Goal: Task Accomplishment & Management: Use online tool/utility

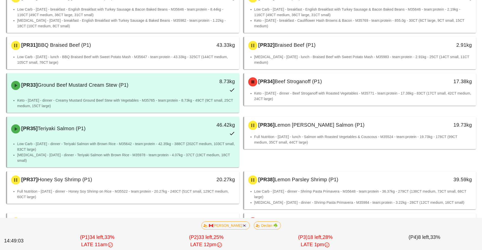
scroll to position [78, 0]
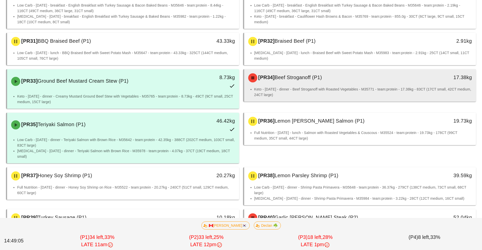
click at [350, 83] on div "[PR34] Beef Stroganoff (P1)" at bounding box center [331, 77] width 172 height 15
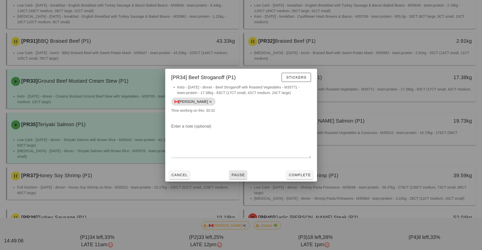
click at [243, 178] on button "Pause" at bounding box center [238, 175] width 18 height 9
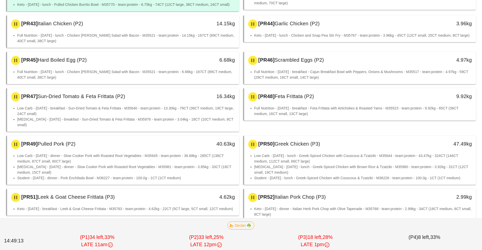
scroll to position [367, 0]
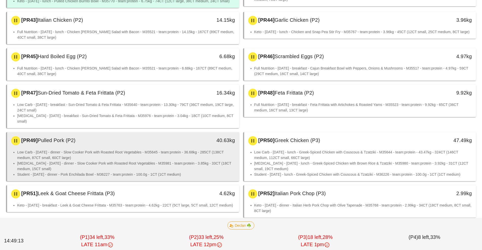
click at [198, 161] on li "[MEDICAL_DATA] - [DATE] - dinner - Slow Cooker Pork with Roasted Root Vegetable…" at bounding box center [126, 166] width 218 height 11
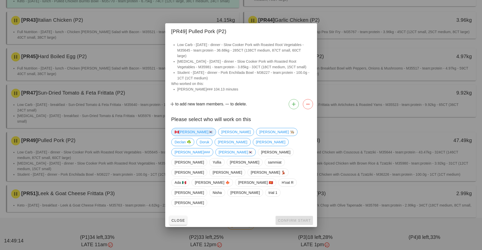
click at [188, 136] on span "🇨🇦[PERSON_NAME]🇰🇷" at bounding box center [194, 132] width 38 height 8
click at [296, 219] on span "Confirm Start" at bounding box center [294, 221] width 33 height 4
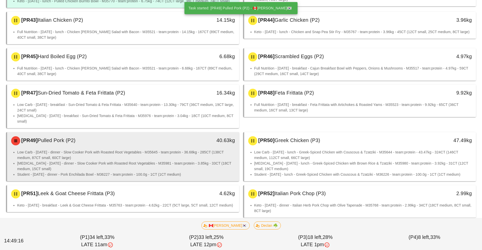
click at [162, 161] on li "[MEDICAL_DATA] - [DATE] - dinner - Slow Cooker Pork with Roasted Root Vegetable…" at bounding box center [126, 166] width 218 height 11
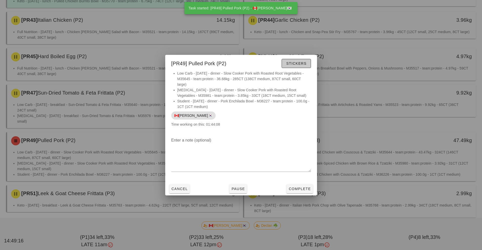
click at [299, 68] on button "Stickers" at bounding box center [296, 63] width 29 height 9
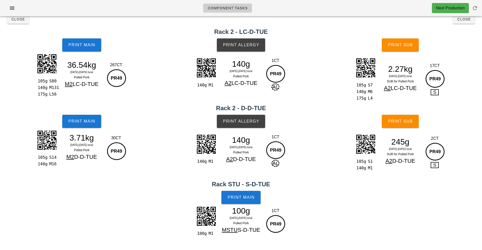
scroll to position [9, 0]
click at [463, 23] on button "Close" at bounding box center [464, 19] width 22 height 9
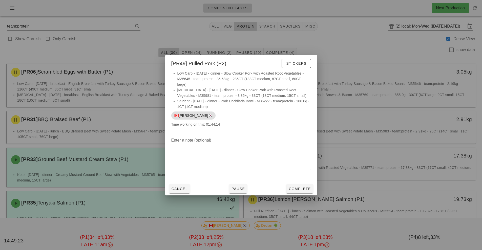
click at [381, 54] on div at bounding box center [241, 125] width 482 height 250
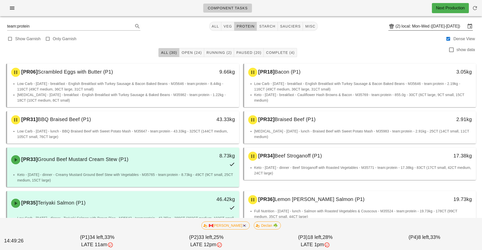
click at [422, 27] on input "local: Mon-Wed ([DATE]-[DATE])" at bounding box center [434, 26] width 64 height 8
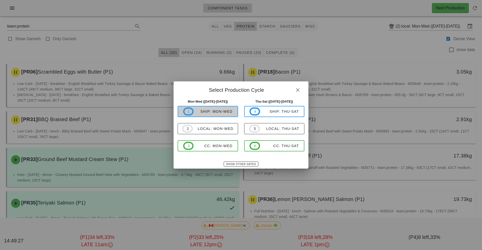
click at [216, 113] on div "ship: Mon-Wed" at bounding box center [213, 112] width 39 height 4
type input "ship: Mon-Wed ([DATE]-[DATE])"
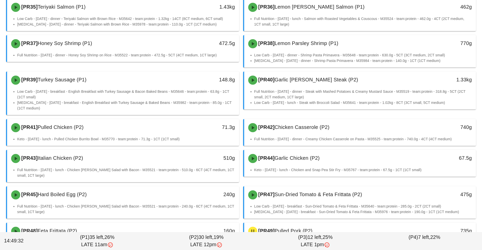
scroll to position [155, 0]
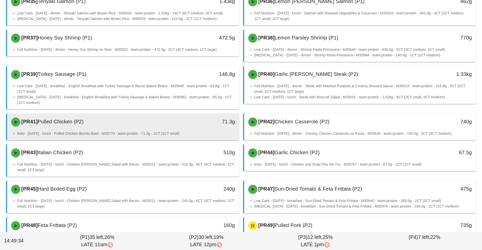
click at [203, 131] on li "Keto - [DATE] - lunch - Pulled Chicken Burrito Bowl - M35770 - team:protein - 7…" at bounding box center [126, 134] width 218 height 6
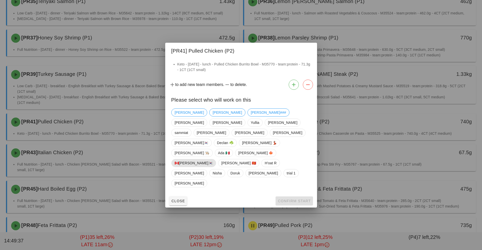
click at [188, 161] on span "🇨🇦[PERSON_NAME]🇰🇷" at bounding box center [194, 164] width 38 height 8
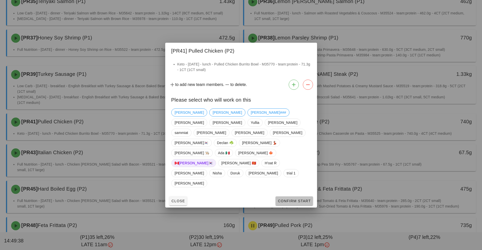
click at [295, 199] on span "Confirm Start" at bounding box center [294, 201] width 33 height 4
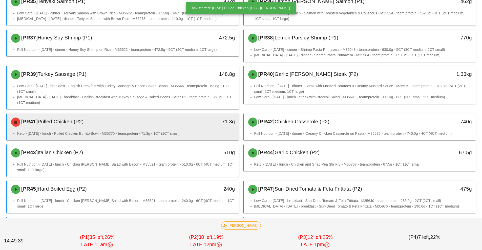
click at [186, 132] on li "Keto - [DATE] - lunch - Pulled Chicken Burrito Bowl - M35770 - team:protein - 7…" at bounding box center [126, 134] width 218 height 6
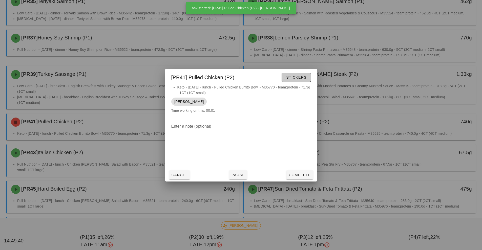
click at [304, 78] on span "Stickers" at bounding box center [296, 77] width 21 height 4
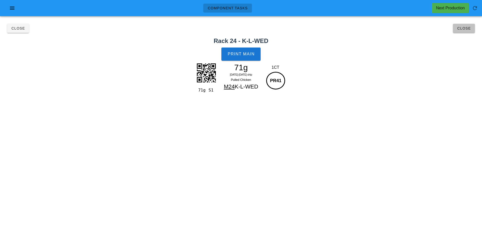
click at [468, 29] on span "Close" at bounding box center [464, 28] width 14 height 4
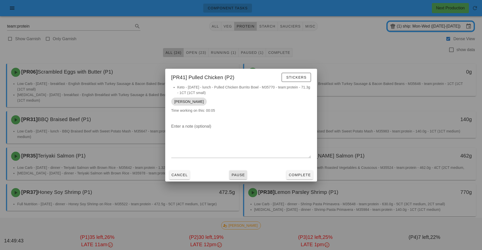
click at [238, 175] on span "Pause" at bounding box center [238, 175] width 14 height 4
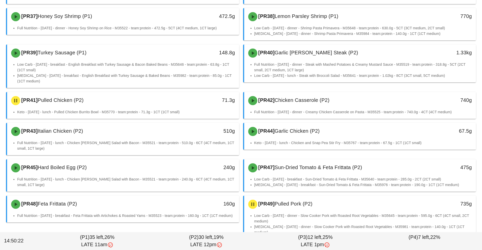
scroll to position [212, 0]
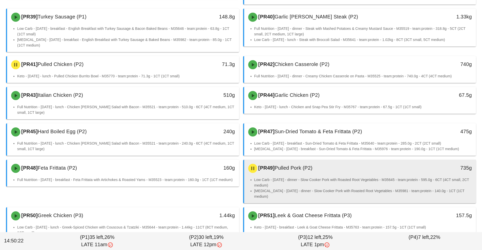
click at [315, 176] on div "[PR49] Pulled Pork (P2) 735g" at bounding box center [360, 168] width 232 height 17
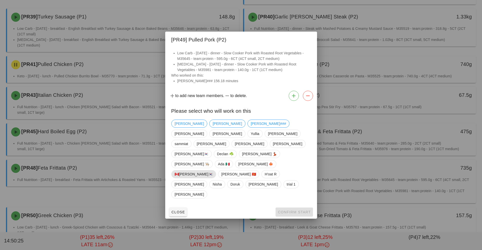
click at [186, 171] on span "🇨🇦[PERSON_NAME]🇰🇷" at bounding box center [194, 175] width 38 height 8
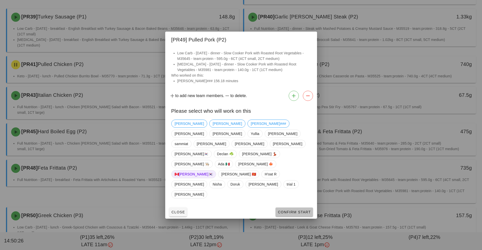
click at [300, 210] on span "Confirm Start" at bounding box center [294, 212] width 33 height 4
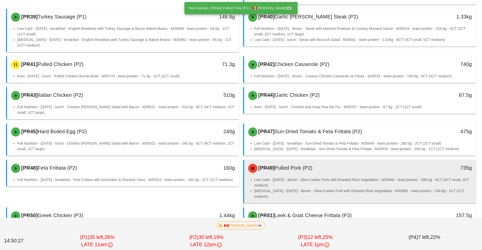
click at [343, 184] on li "Low Carb - [DATE] - dinner - Slow Cooker Pork with Roasted Root Vegetables - M3…" at bounding box center [363, 182] width 218 height 11
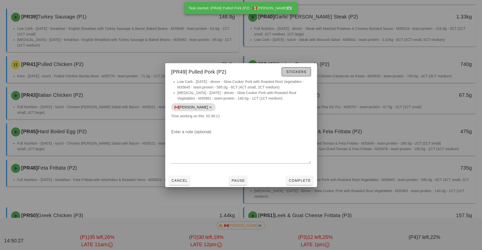
click at [300, 70] on span "Stickers" at bounding box center [296, 72] width 21 height 4
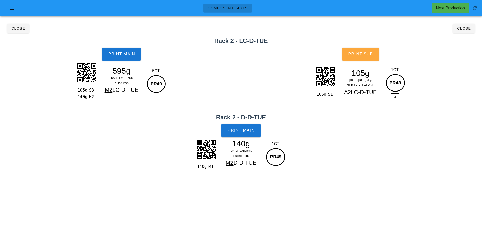
click at [369, 55] on span "Print Sub" at bounding box center [360, 54] width 25 height 5
click at [469, 31] on button "Close" at bounding box center [464, 28] width 22 height 9
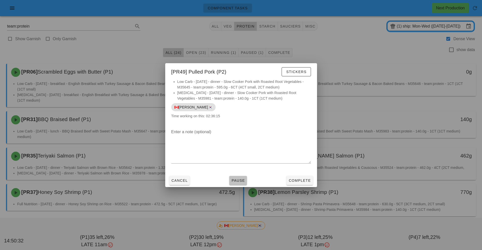
click at [237, 180] on span "Pause" at bounding box center [238, 181] width 14 height 4
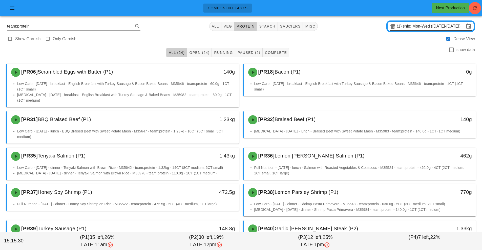
click at [472, 21] on div "(1) ship: Mon-Wed ([DATE]-[DATE])" at bounding box center [431, 27] width 89 height 12
click at [473, 11] on button "button" at bounding box center [475, 8] width 12 height 12
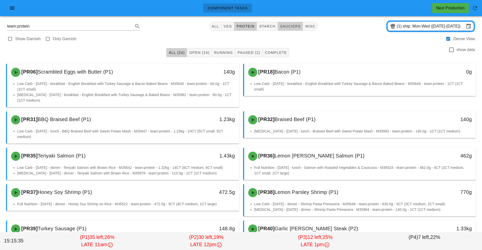
click at [287, 26] on span "sauciers" at bounding box center [290, 26] width 21 height 4
type input "team:sauciers"
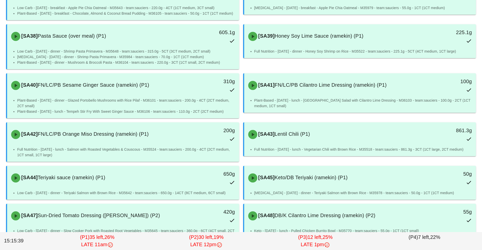
scroll to position [92, 0]
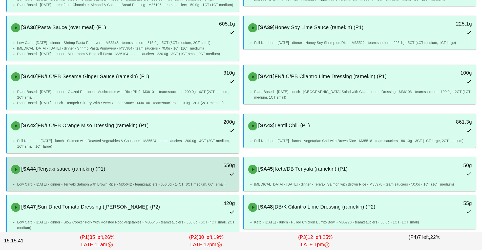
click at [94, 177] on div "[SA44] Teriyaki sauce (ramekin) (P1)" at bounding box center [94, 169] width 172 height 15
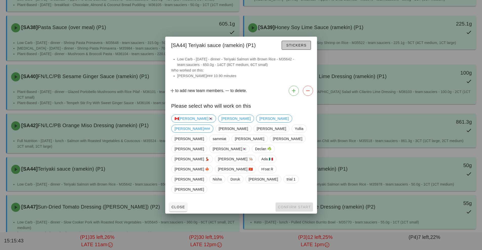
click at [299, 47] on span "Stickers" at bounding box center [296, 45] width 21 height 4
